Goal: Information Seeking & Learning: Learn about a topic

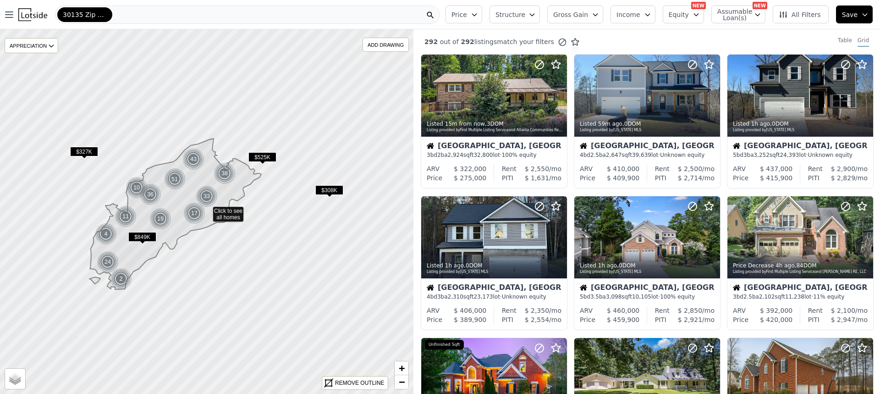
click at [118, 18] on div "30135 Zip Code" at bounding box center [247, 14] width 385 height 18
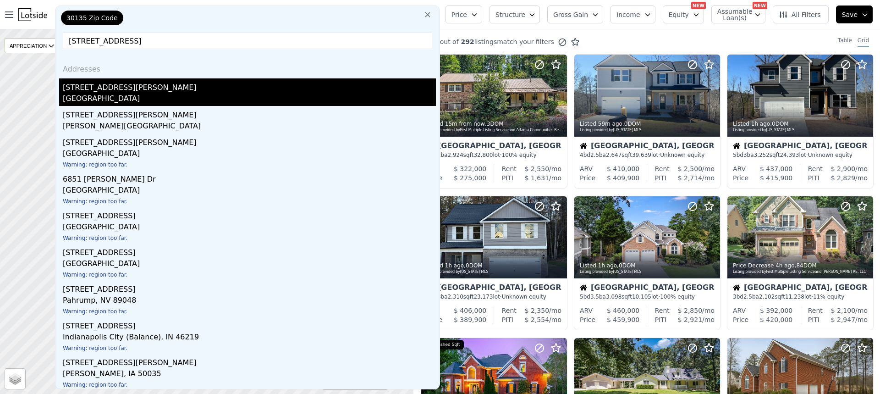
type input "[STREET_ADDRESS]"
click at [107, 98] on div "[GEOGRAPHIC_DATA]" at bounding box center [249, 99] width 373 height 13
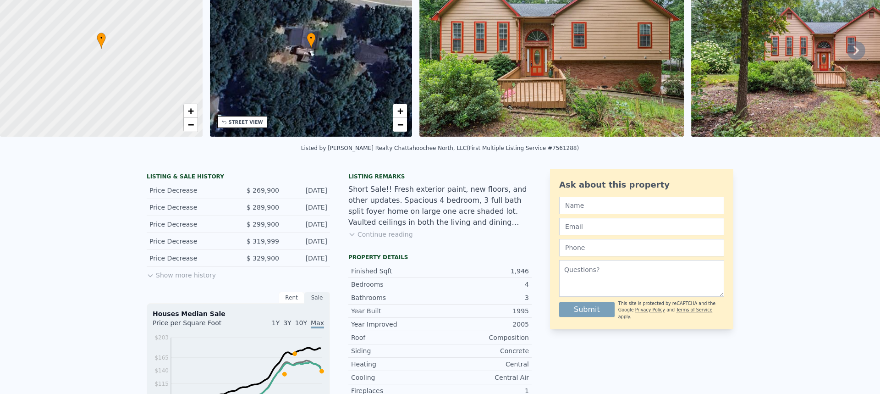
scroll to position [3, 0]
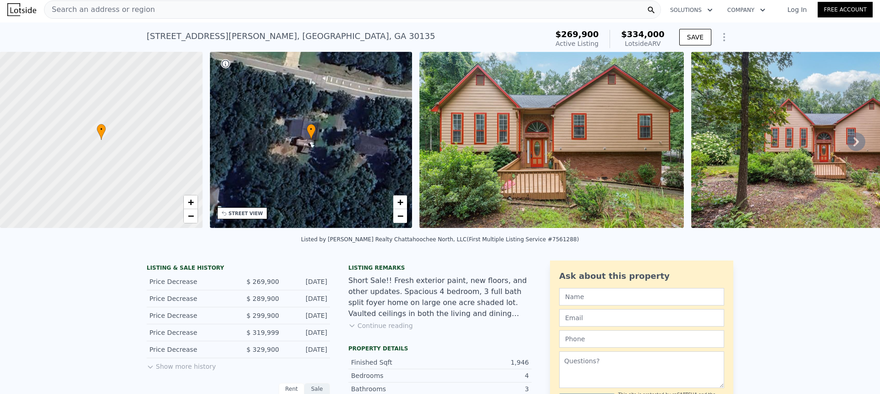
click at [719, 39] on icon "Show Options" at bounding box center [724, 37] width 11 height 11
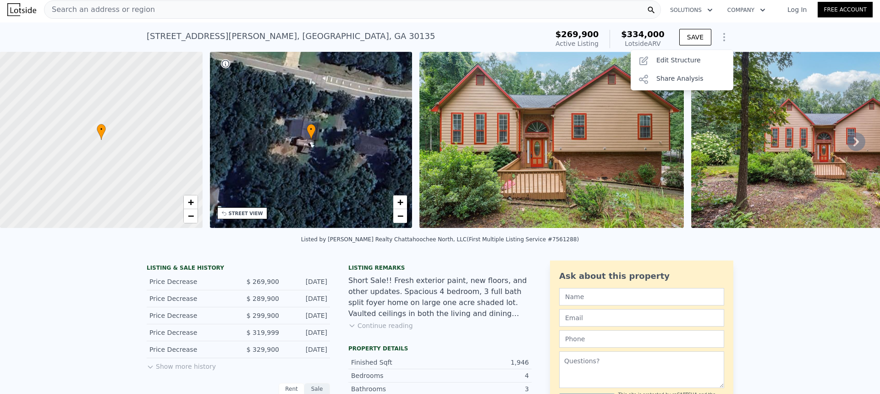
drag, startPoint x: 824, startPoint y: 241, endPoint x: 831, endPoint y: 242, distance: 6.5
click at [830, 242] on div "Listed by [PERSON_NAME] Realty Chattahoochee North, LLC (First Multiple Listing…" at bounding box center [440, 242] width 880 height 22
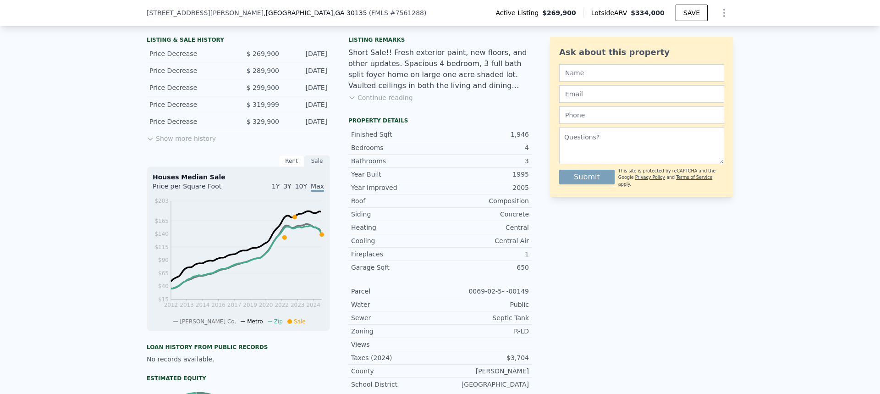
scroll to position [363, 0]
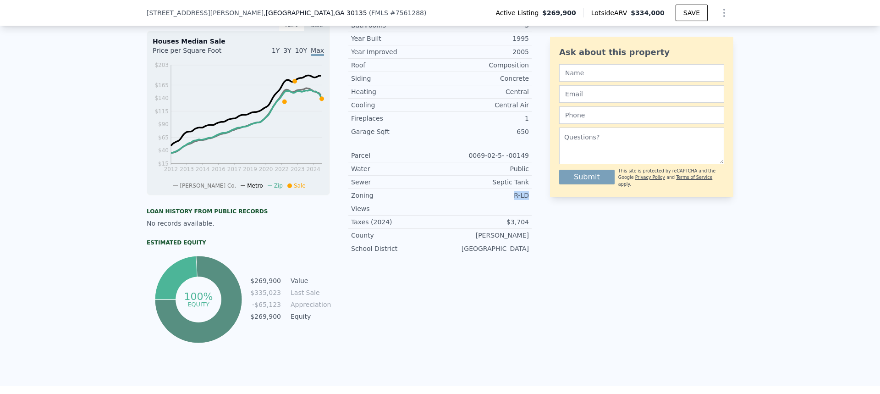
drag, startPoint x: 512, startPoint y: 203, endPoint x: 526, endPoint y: 203, distance: 13.3
click at [526, 202] on div "Zoning R-LD" at bounding box center [439, 195] width 183 height 13
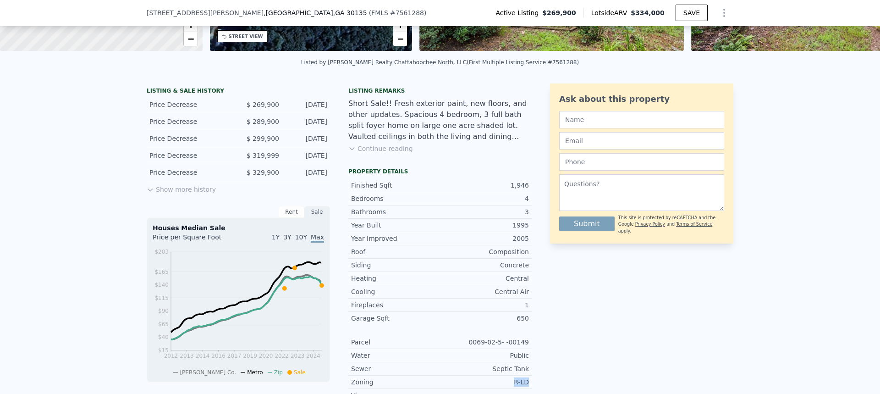
scroll to position [0, 0]
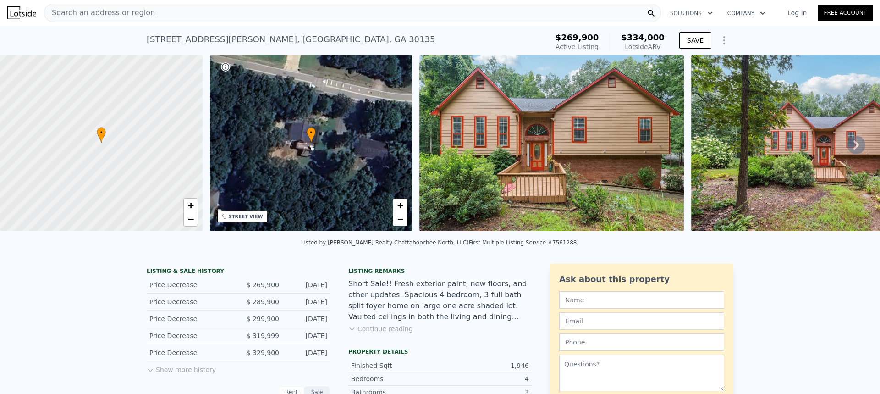
click at [170, 11] on div "Search an address or region" at bounding box center [352, 13] width 617 height 18
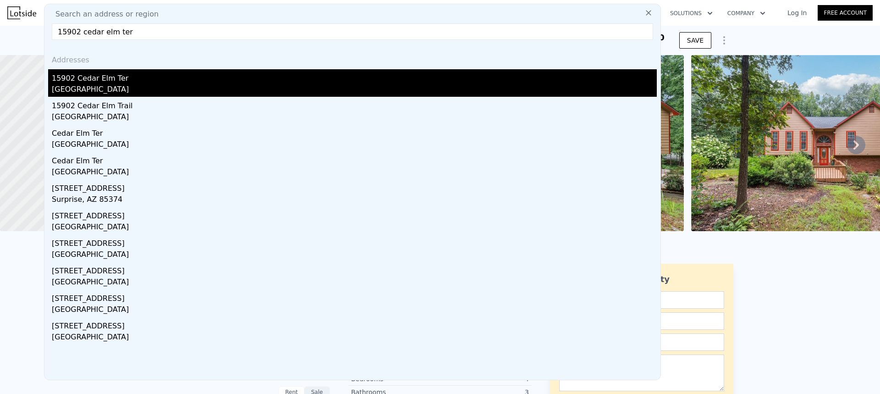
type input "15902 cedar elm ter"
click at [107, 81] on div "15902 Cedar Elm Ter" at bounding box center [354, 76] width 605 height 15
